Goal: Check status

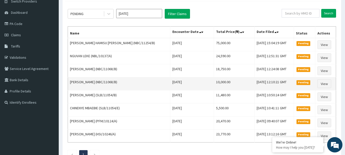
scroll to position [31, 0]
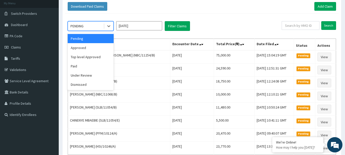
click at [92, 27] on div "PENDING" at bounding box center [86, 26] width 36 height 8
click at [91, 49] on div "Approved" at bounding box center [91, 47] width 46 height 9
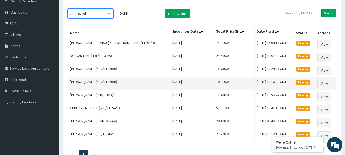
scroll to position [0, 0]
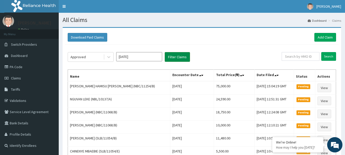
click at [179, 56] on button "Filter Claims" at bounding box center [177, 57] width 25 height 10
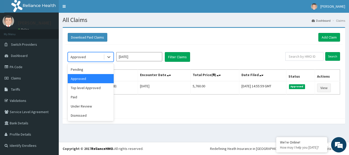
click at [86, 57] on div "Approved" at bounding box center [86, 57] width 36 height 8
click at [94, 89] on div "Top level Approved" at bounding box center [91, 87] width 46 height 9
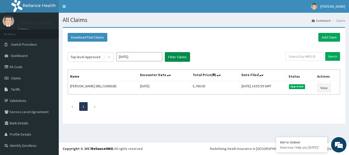
click at [177, 56] on button "Filter Claims" at bounding box center [177, 57] width 25 height 10
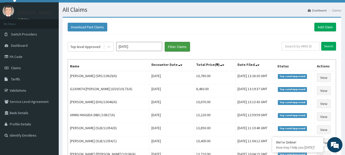
scroll to position [8, 0]
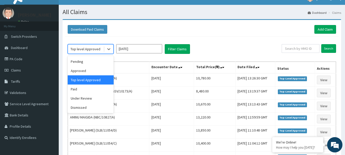
click at [98, 48] on div "Top level Approved" at bounding box center [86, 49] width 30 height 5
click at [133, 53] on input "[DATE]" at bounding box center [139, 48] width 46 height 9
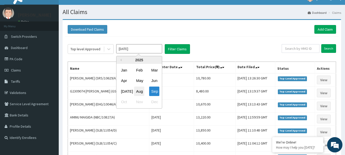
click at [138, 92] on div "Aug" at bounding box center [139, 91] width 10 height 9
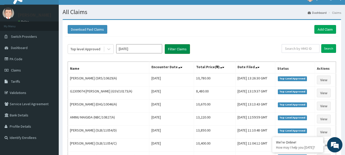
click at [179, 49] on button "Filter Claims" at bounding box center [177, 49] width 25 height 10
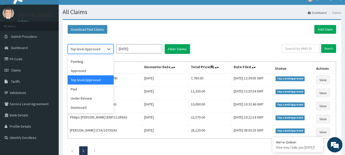
click at [97, 48] on div "Top level Approved" at bounding box center [86, 49] width 30 height 5
click at [86, 71] on div "Approved" at bounding box center [91, 70] width 46 height 9
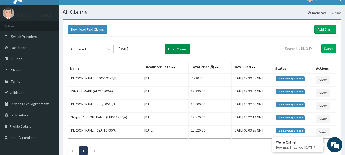
click at [173, 49] on button "Filter Claims" at bounding box center [177, 49] width 25 height 10
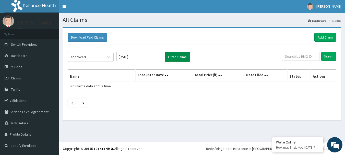
scroll to position [0, 0]
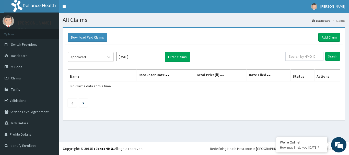
click at [131, 57] on input "[DATE]" at bounding box center [139, 56] width 46 height 9
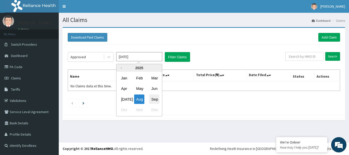
click at [154, 98] on div "Sep" at bounding box center [154, 99] width 10 height 9
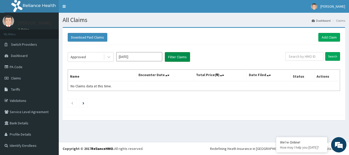
click at [176, 59] on button "Filter Claims" at bounding box center [177, 57] width 25 height 10
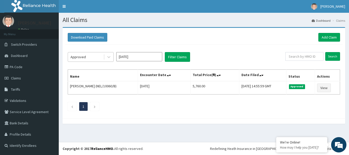
click at [83, 58] on div "Approved" at bounding box center [78, 56] width 15 height 5
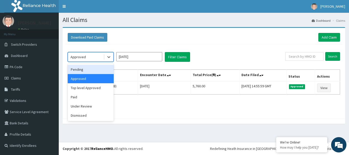
click at [86, 68] on div "Pending" at bounding box center [91, 69] width 46 height 9
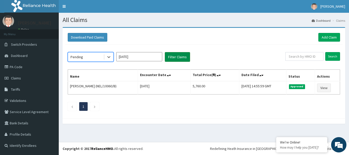
click at [173, 58] on button "Filter Claims" at bounding box center [177, 57] width 25 height 10
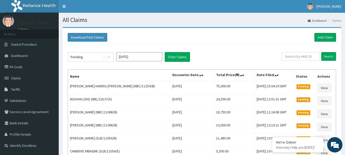
click at [133, 55] on input "[DATE]" at bounding box center [139, 56] width 46 height 9
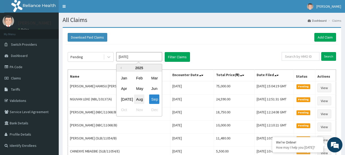
click at [141, 97] on div "Aug" at bounding box center [139, 99] width 10 height 9
type input "[DATE]"
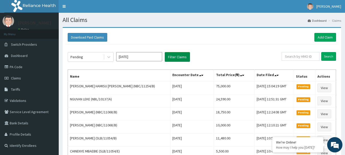
click at [179, 57] on button "Filter Claims" at bounding box center [177, 57] width 25 height 10
